Goal: Task Accomplishment & Management: Manage account settings

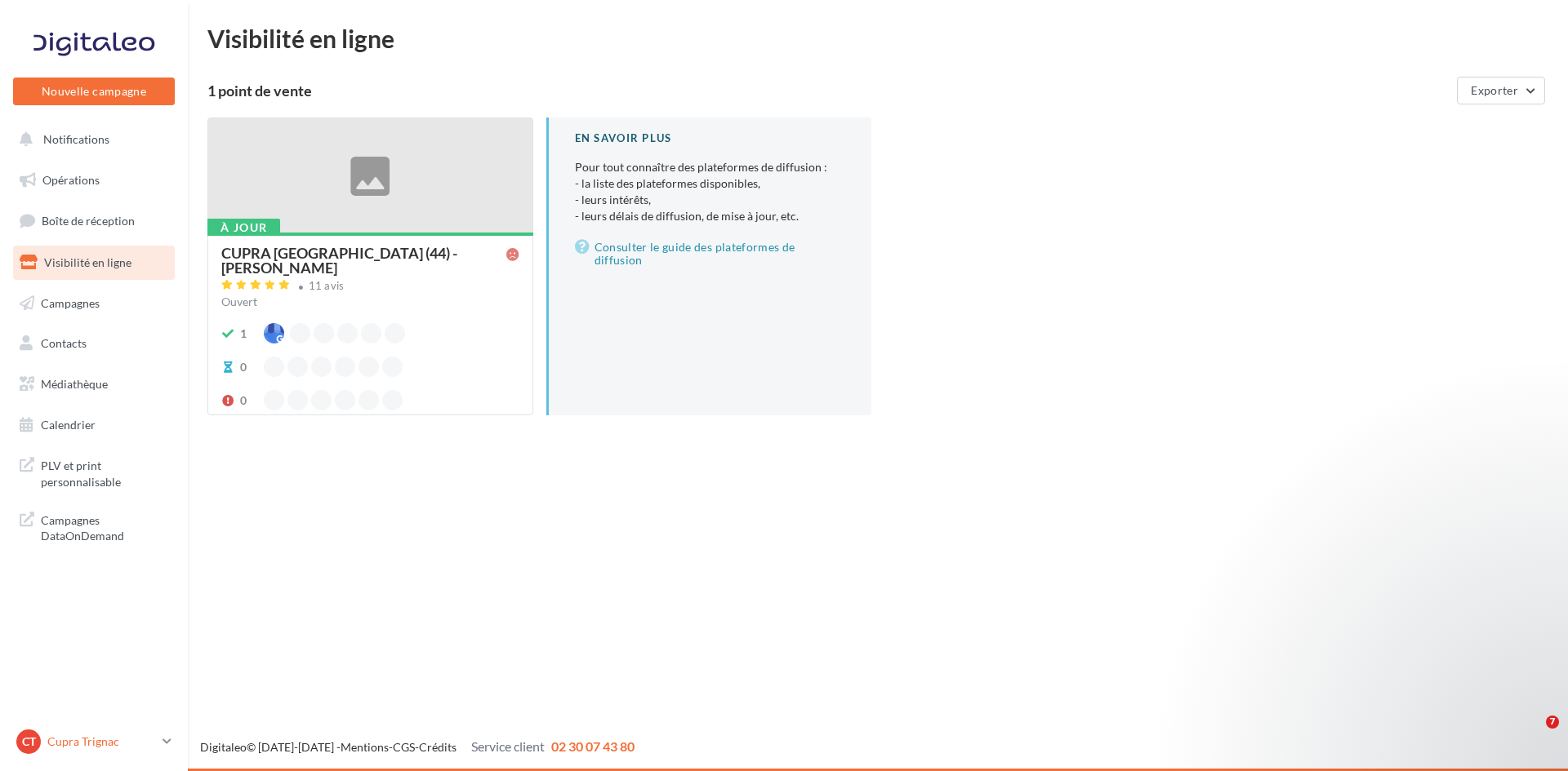
click at [158, 744] on link "CT Cupra Trignac cupra_saintnazaire" at bounding box center [94, 741] width 162 height 31
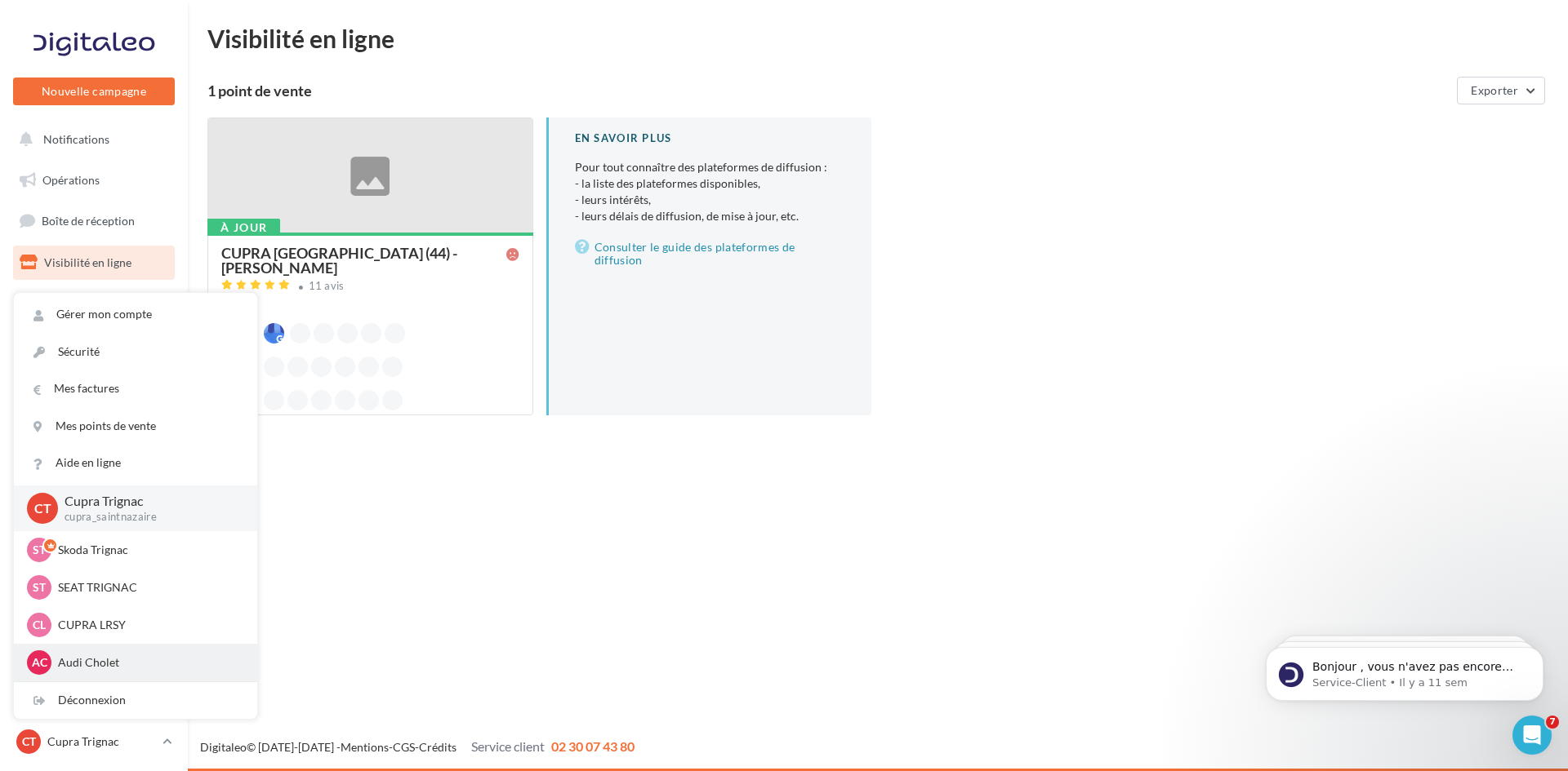
click at [94, 673] on div "AC Audi Cholet audi-saor-49300" at bounding box center [136, 662] width 217 height 25
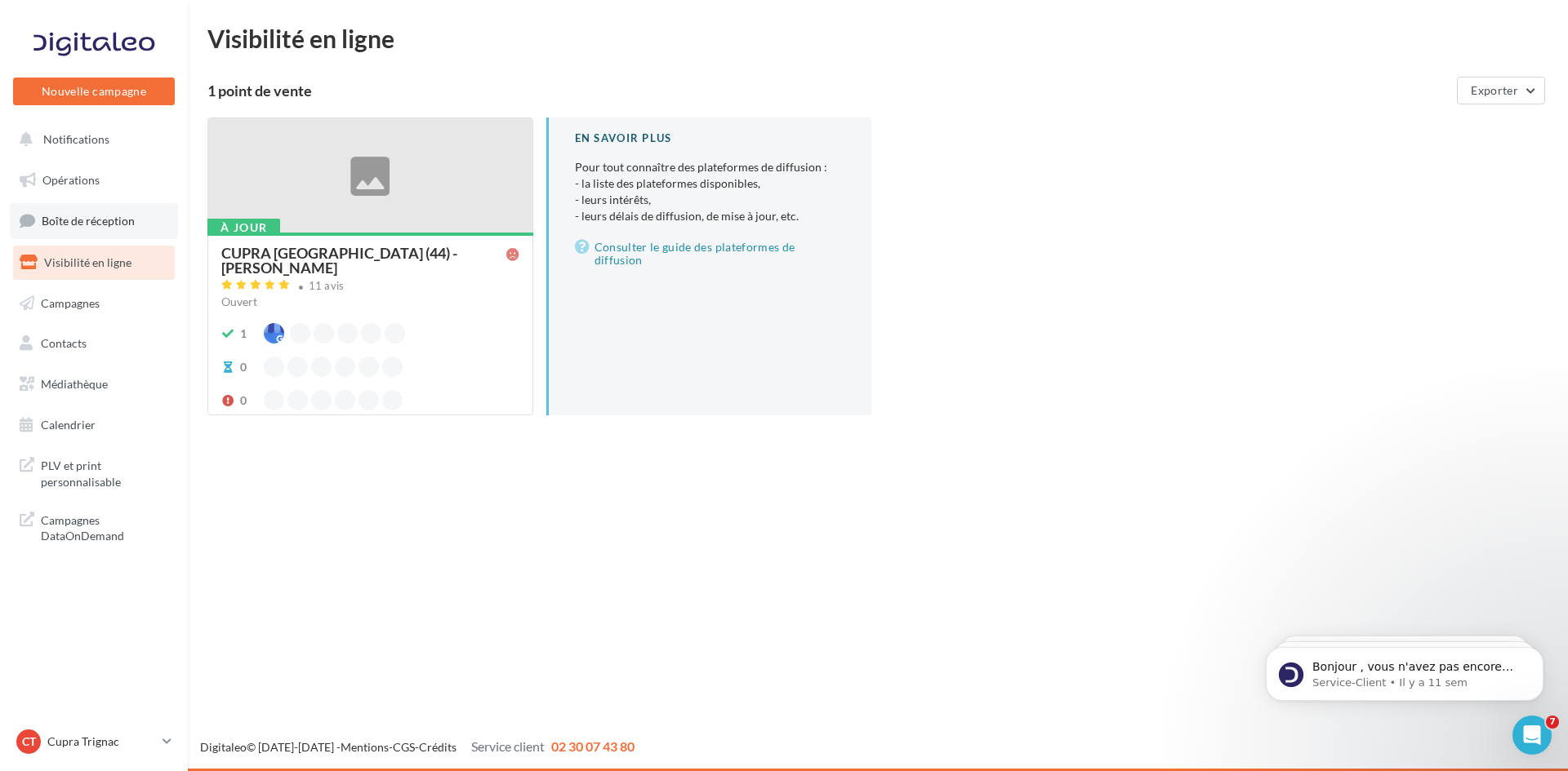
click at [148, 222] on link "Boîte de réception" at bounding box center [94, 221] width 168 height 35
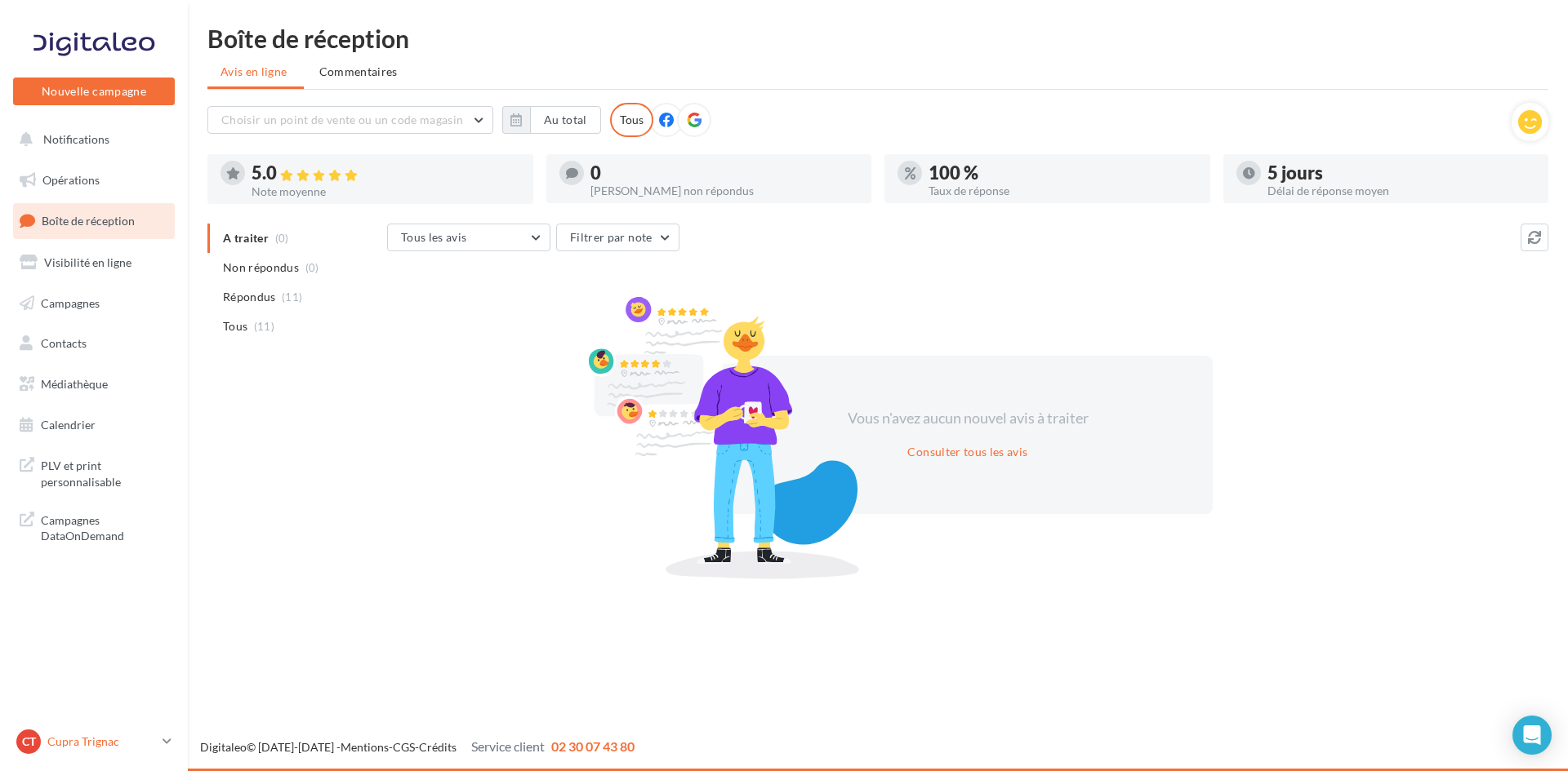
click at [83, 750] on div "CT Cupra Trignac cupra_saintnazaire" at bounding box center [86, 742] width 139 height 25
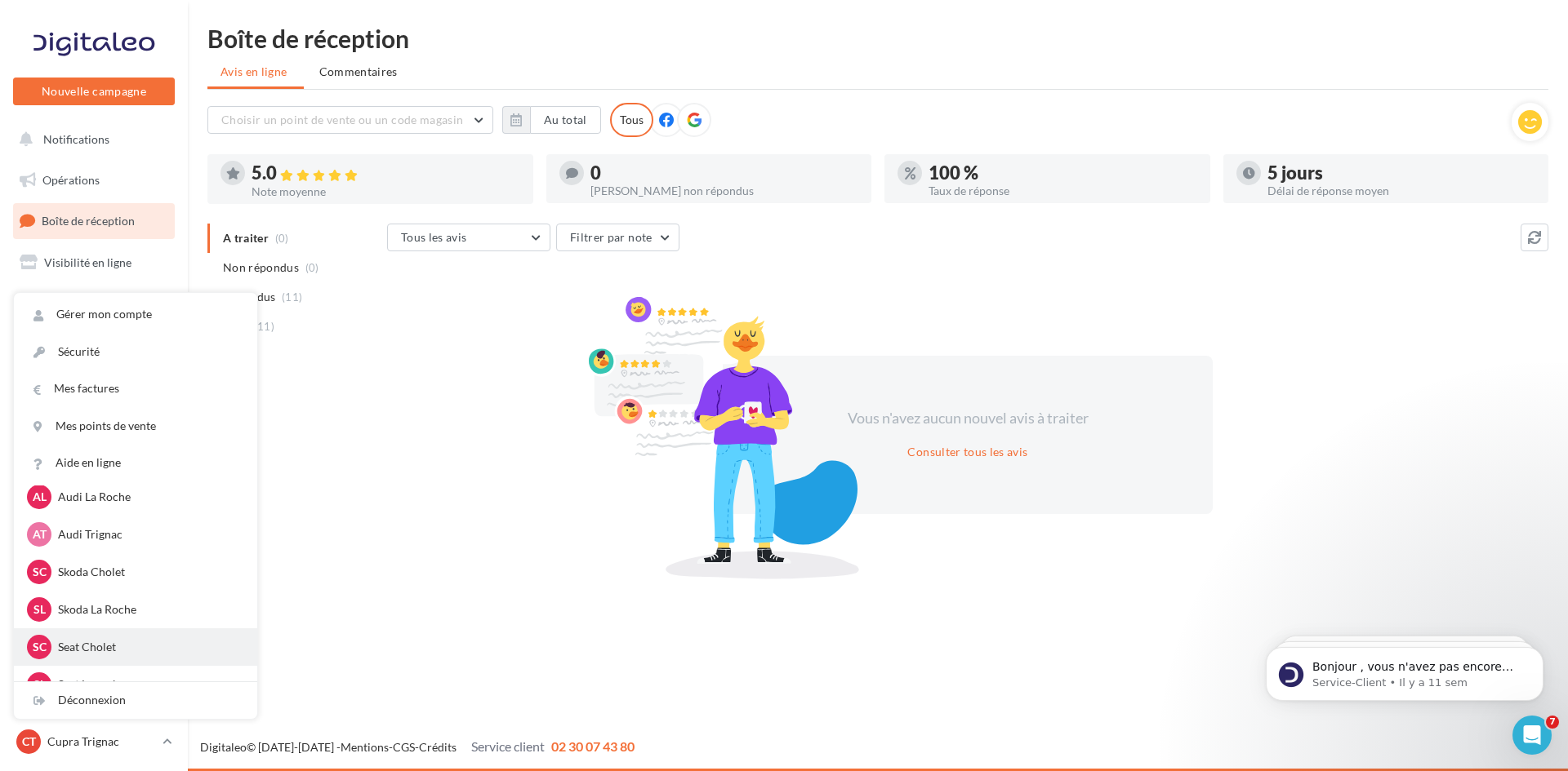
scroll to position [164, 0]
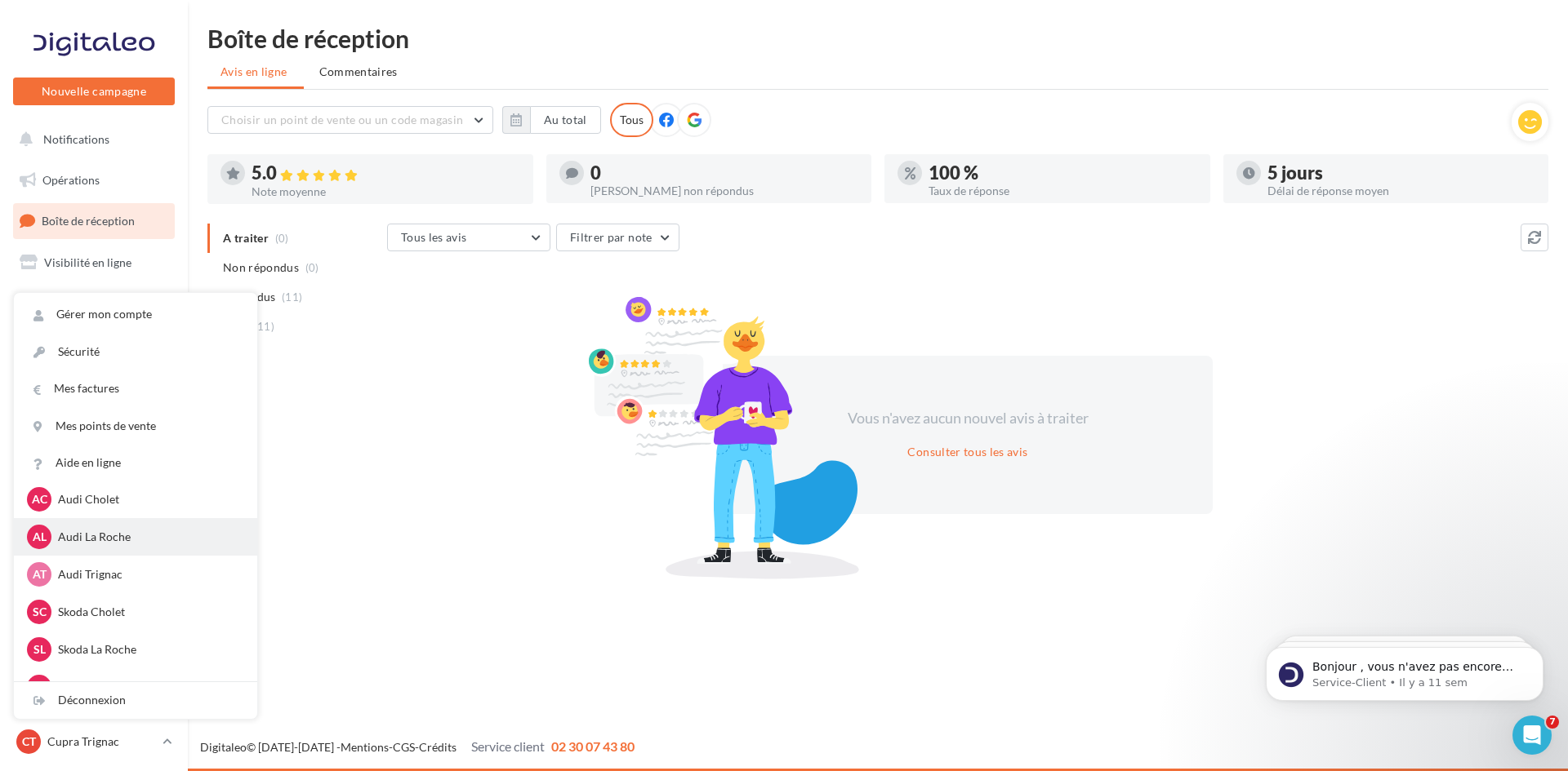
click at [103, 537] on p "Audi La Roche" at bounding box center [147, 536] width 179 height 17
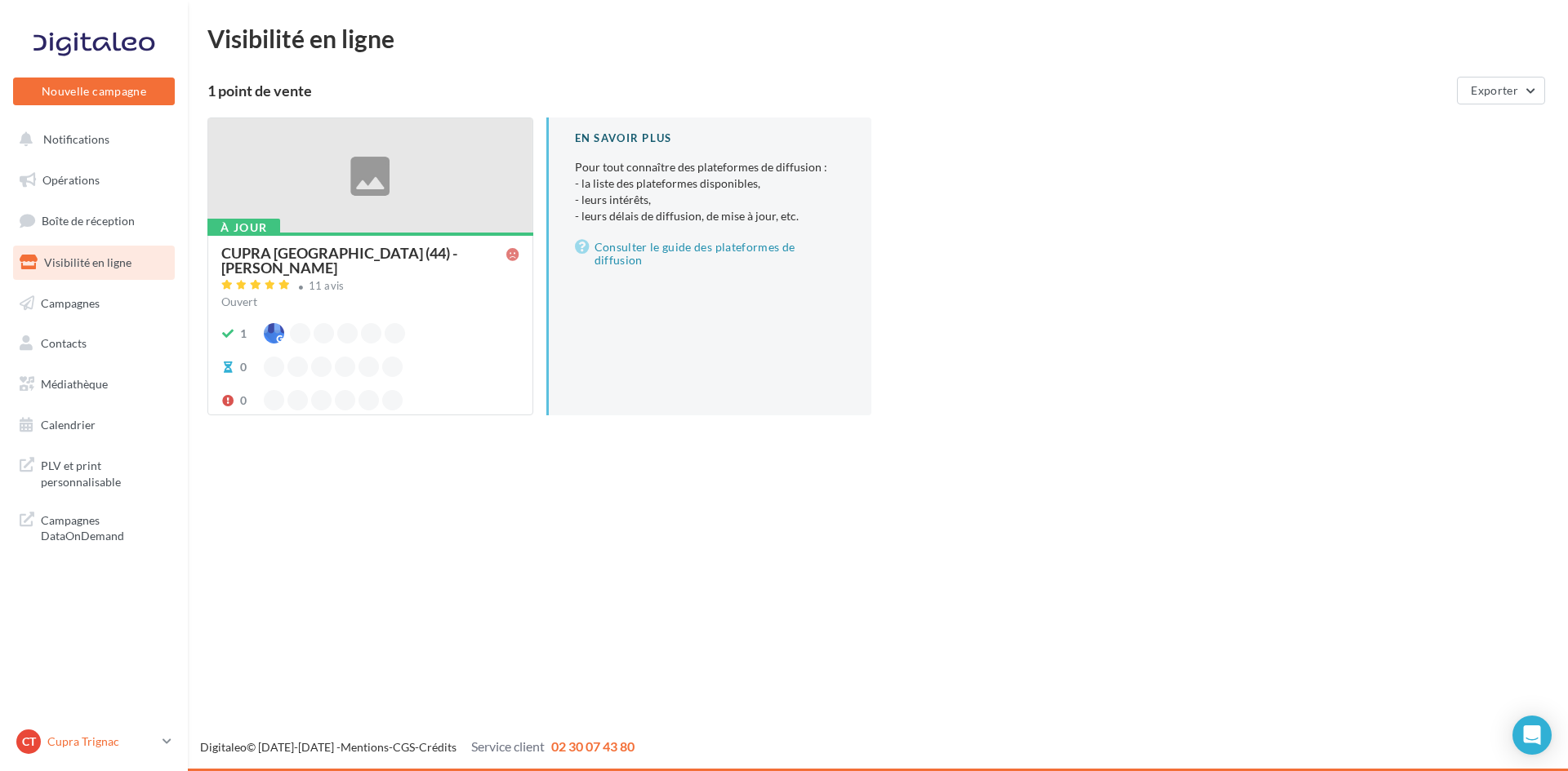
click at [95, 749] on p "Cupra Trignac" at bounding box center [102, 741] width 109 height 17
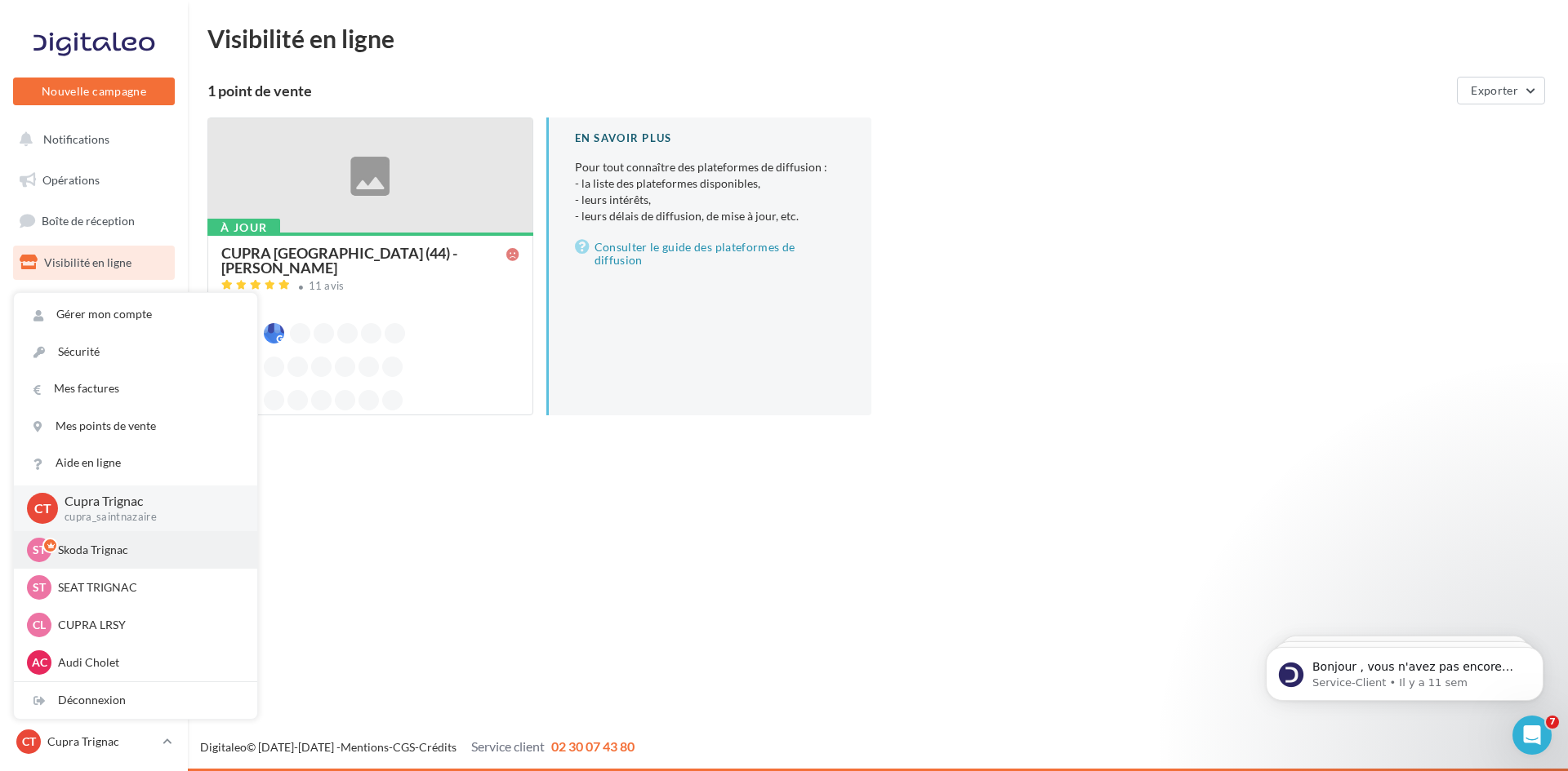
click at [92, 546] on p "Skoda Trignac" at bounding box center [147, 550] width 179 height 17
